Goal: Navigation & Orientation: Find specific page/section

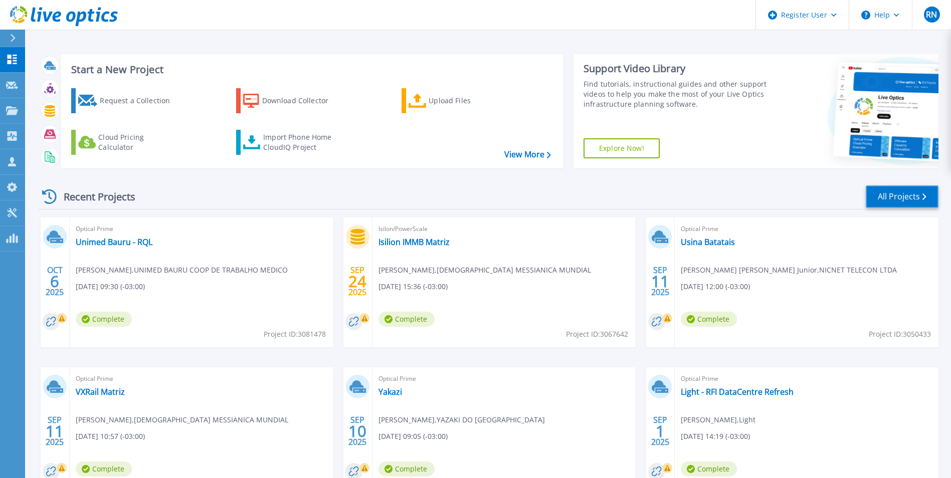
click at [889, 195] on link "All Projects" at bounding box center [901, 196] width 73 height 23
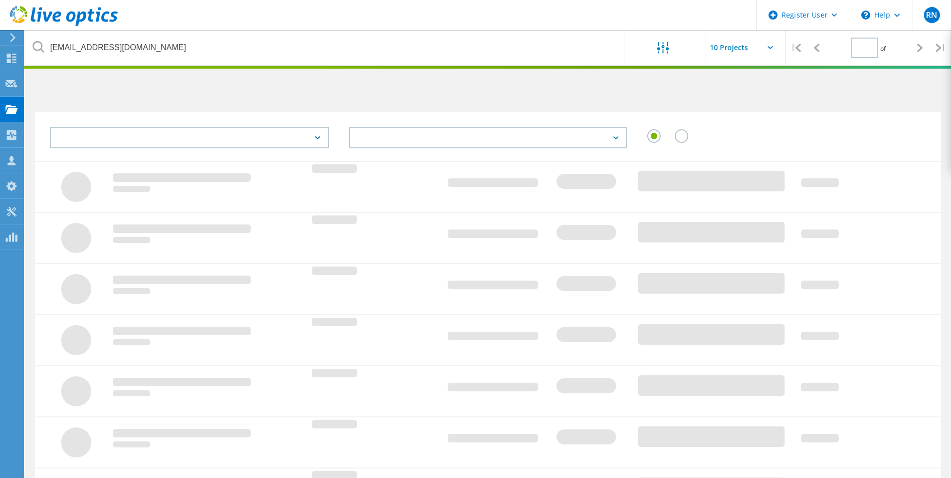
type input "1"
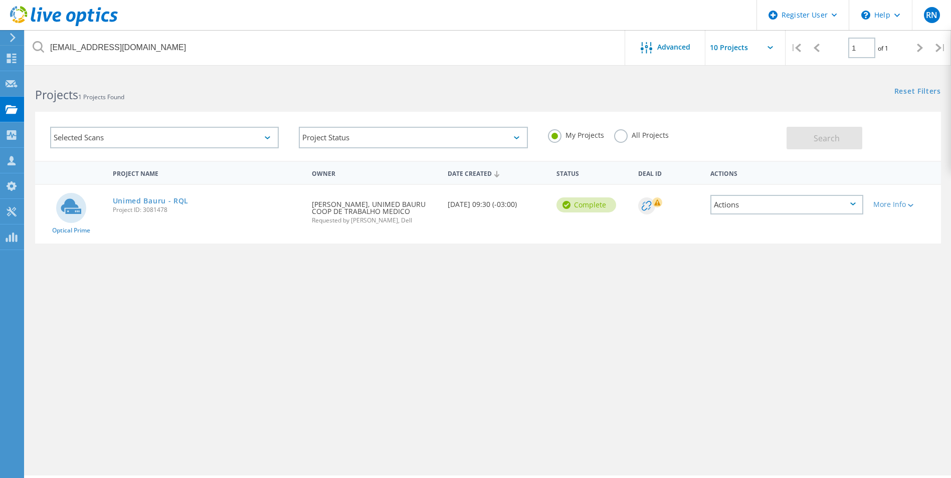
drag, startPoint x: 136, startPoint y: 337, endPoint x: 139, endPoint y: 323, distance: 13.9
click at [136, 337] on div "Project Name Owner Date Created Status Deal Id Actions Optical Prime Unimed Bau…" at bounding box center [488, 291] width 906 height 261
